Goal: Task Accomplishment & Management: Manage account settings

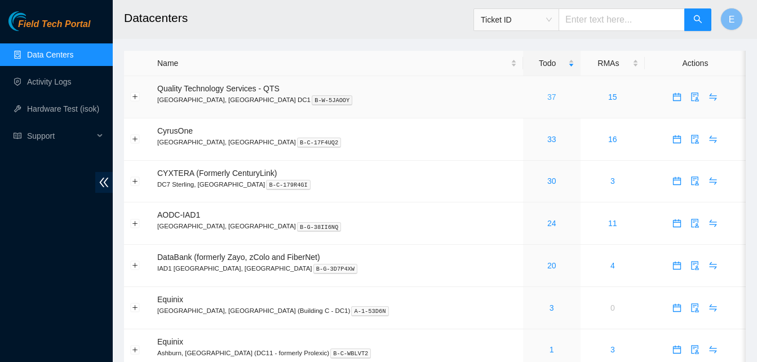
click at [547, 99] on link "37" at bounding box center [551, 96] width 9 height 9
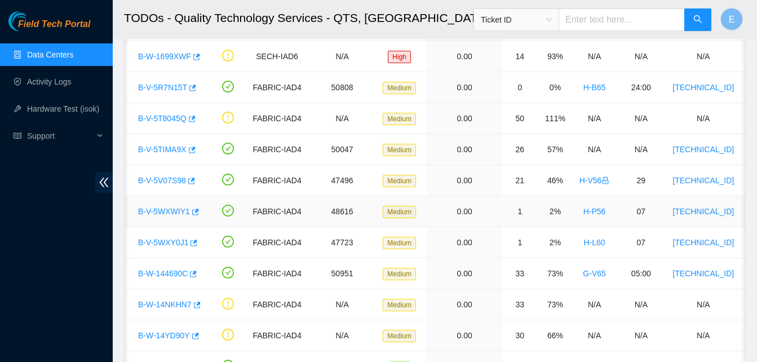
scroll to position [81, 0]
click at [195, 209] on icon "button" at bounding box center [195, 211] width 7 height 6
click at [194, 243] on button "button" at bounding box center [192, 242] width 9 height 18
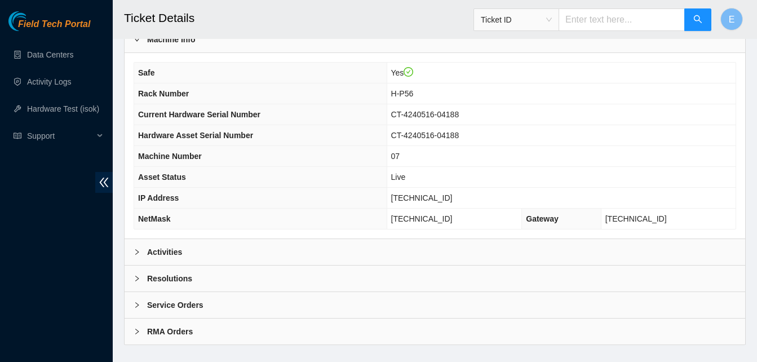
scroll to position [403, 0]
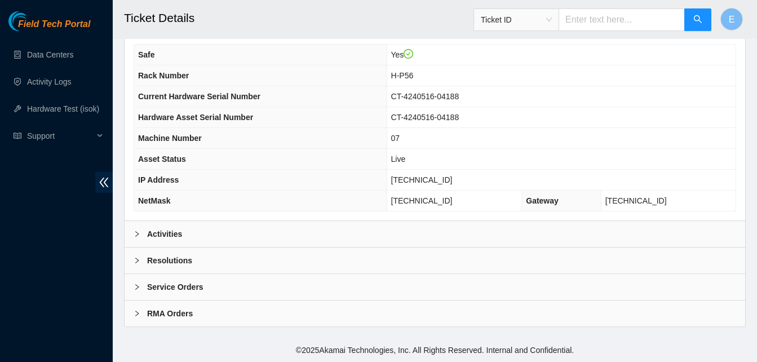
click at [166, 232] on b "Activities" at bounding box center [164, 234] width 35 height 12
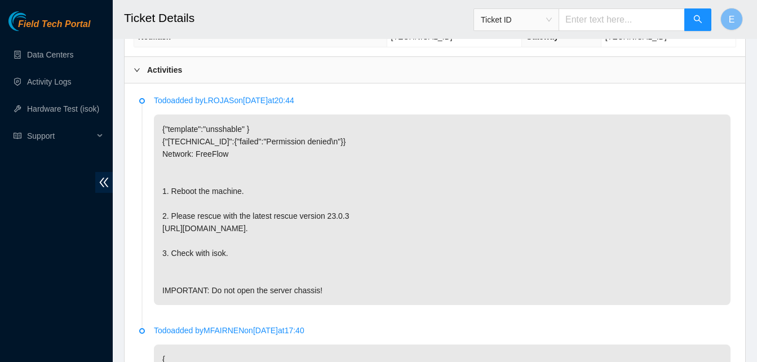
scroll to position [567, 0]
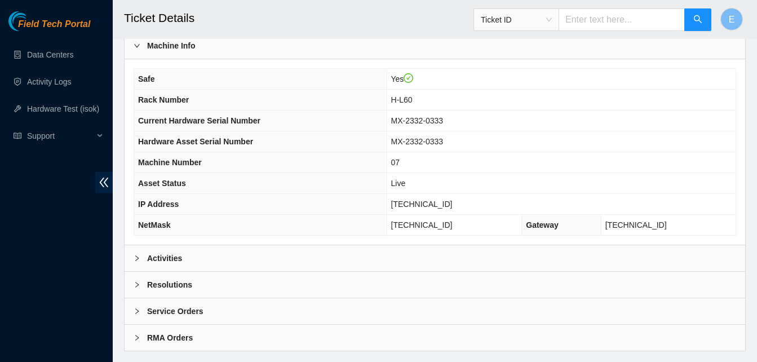
scroll to position [380, 0]
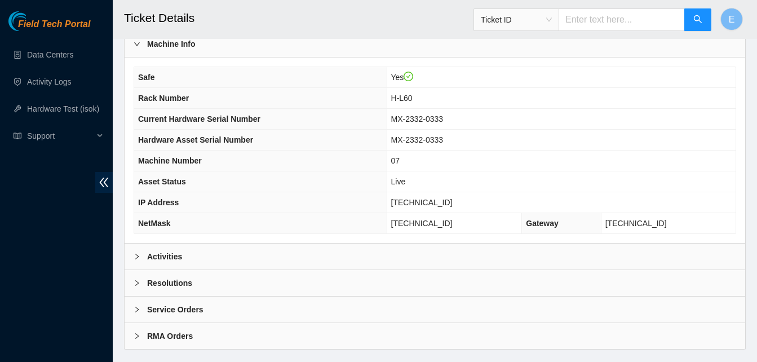
click at [172, 257] on b "Activities" at bounding box center [164, 256] width 35 height 12
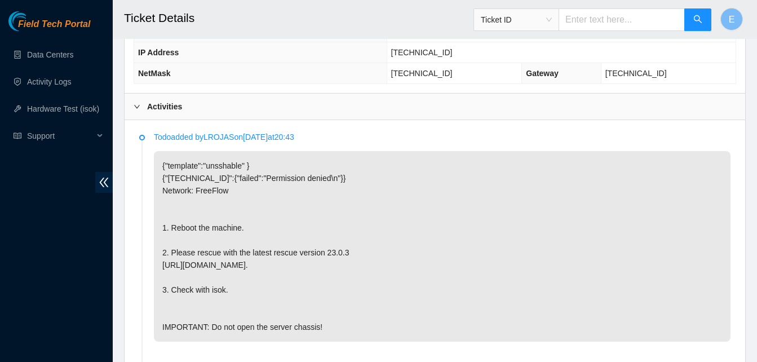
scroll to position [605, 0]
